Goal: Task Accomplishment & Management: Use online tool/utility

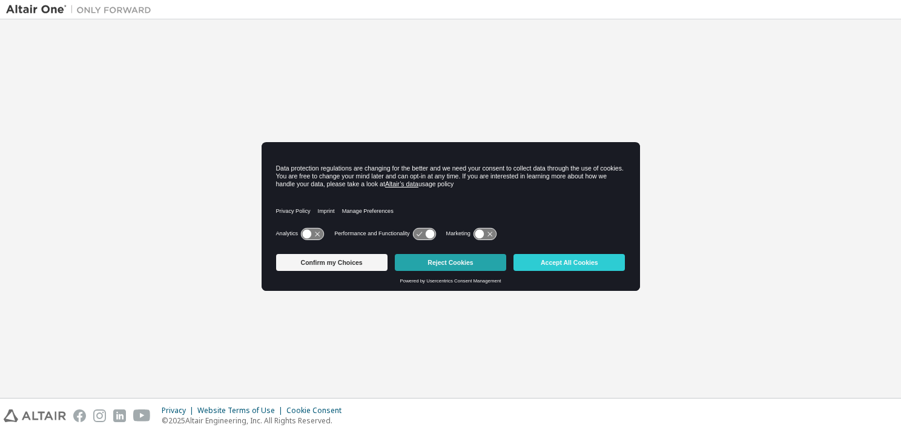
click at [435, 259] on button "Reject Cookies" at bounding box center [450, 262] width 111 height 17
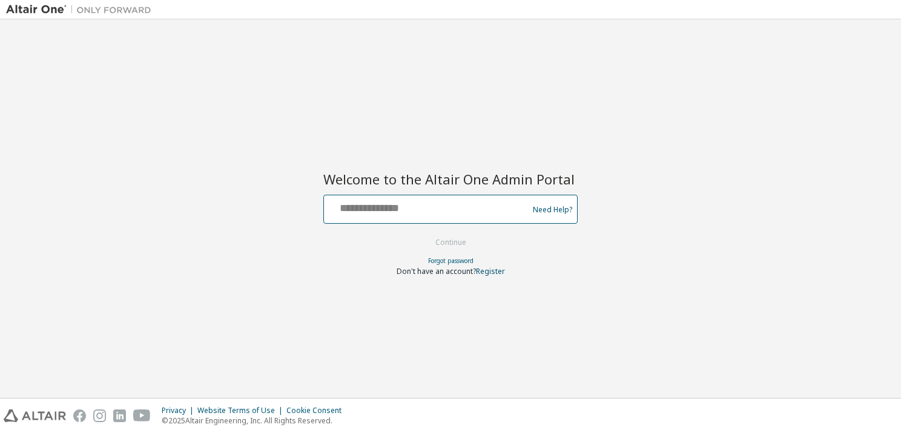
click at [399, 206] on input "text" at bounding box center [428, 207] width 198 height 18
type input "**********"
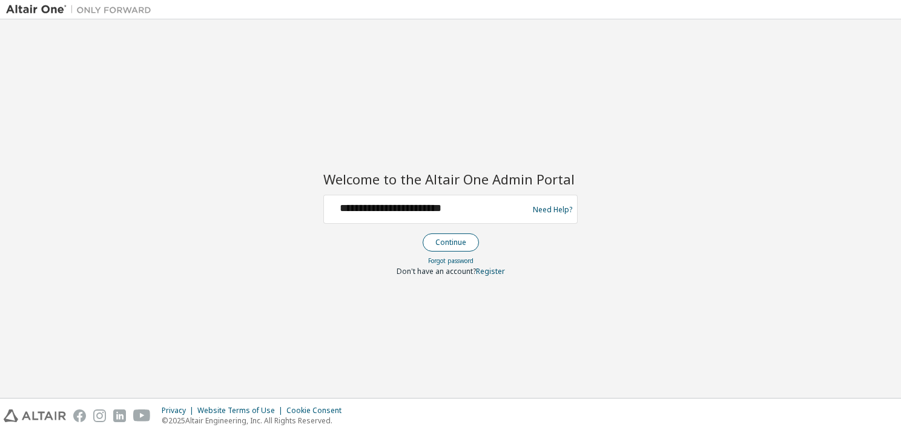
click at [463, 243] on button "Continue" at bounding box center [450, 243] width 56 height 18
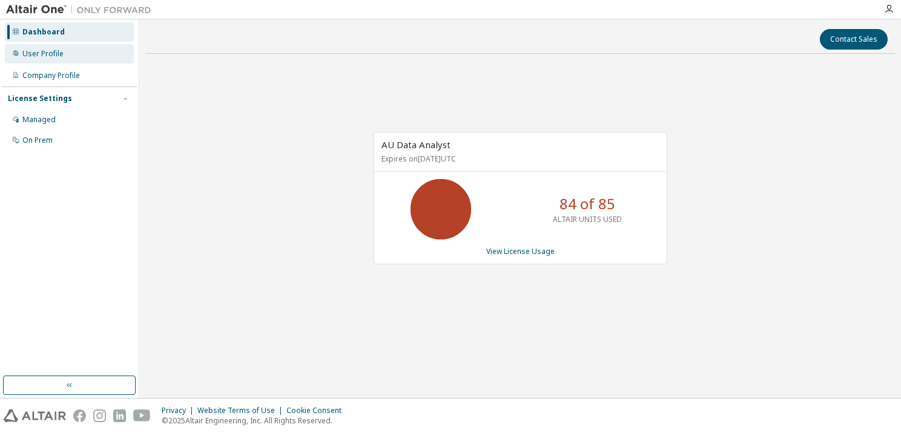
click at [60, 57] on div "User Profile" at bounding box center [42, 54] width 41 height 10
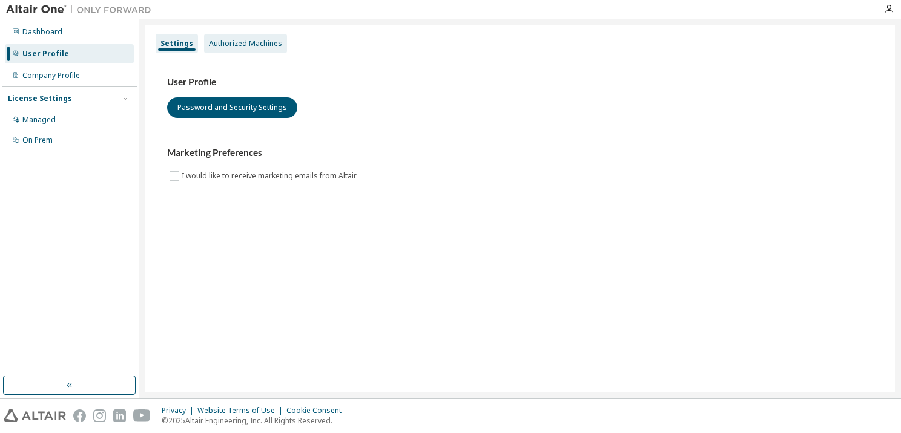
click at [251, 44] on div "Authorized Machines" at bounding box center [245, 44] width 73 height 10
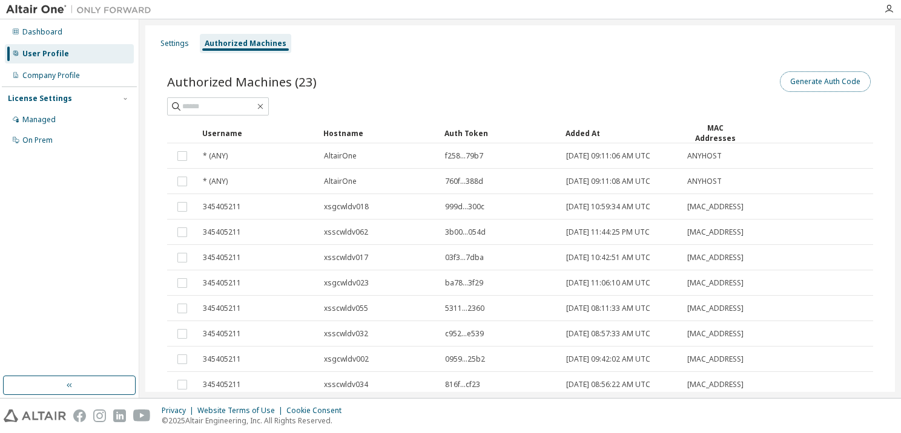
click at [824, 80] on button "Generate Auth Code" at bounding box center [824, 81] width 91 height 21
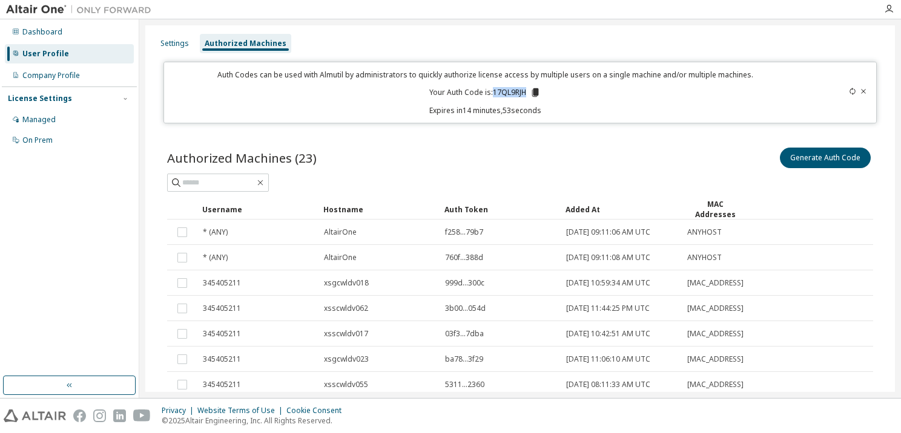
drag, startPoint x: 523, startPoint y: 89, endPoint x: 490, endPoint y: 91, distance: 32.7
click at [490, 91] on p "Your Auth Code is: 17QL9RJH" at bounding box center [484, 92] width 111 height 11
copy p "17QL9RJH"
